Goal: Check status: Check status

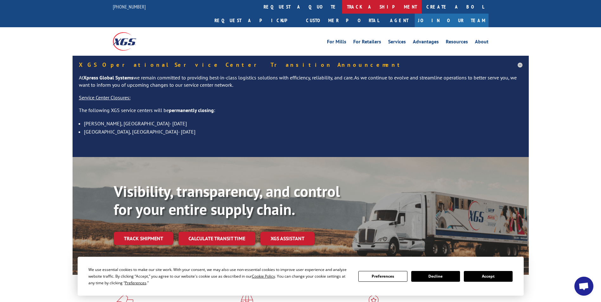
click at [342, 10] on link "track a shipment" at bounding box center [382, 7] width 80 height 14
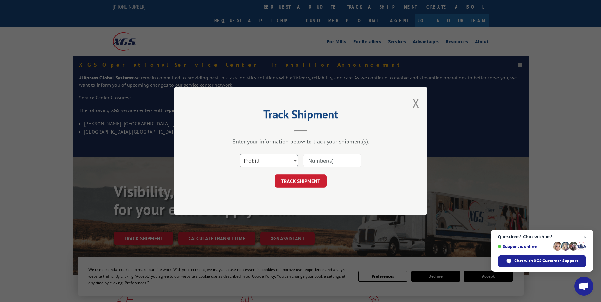
click at [294, 158] on select "Select category... Probill BOL PO" at bounding box center [269, 160] width 58 height 13
select select "bol"
click at [240, 154] on select "Select category... Probill BOL PO" at bounding box center [269, 160] width 58 height 13
click at [303, 176] on button "TRACK SHIPMENT" at bounding box center [301, 181] width 52 height 13
paste input "5144303"
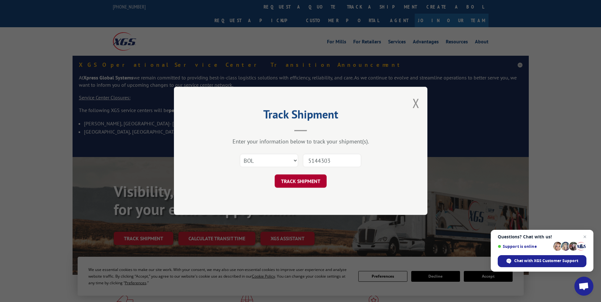
type input "5144303"
click at [299, 183] on button "TRACK SHIPMENT" at bounding box center [301, 181] width 52 height 13
